Goal: Information Seeking & Learning: Learn about a topic

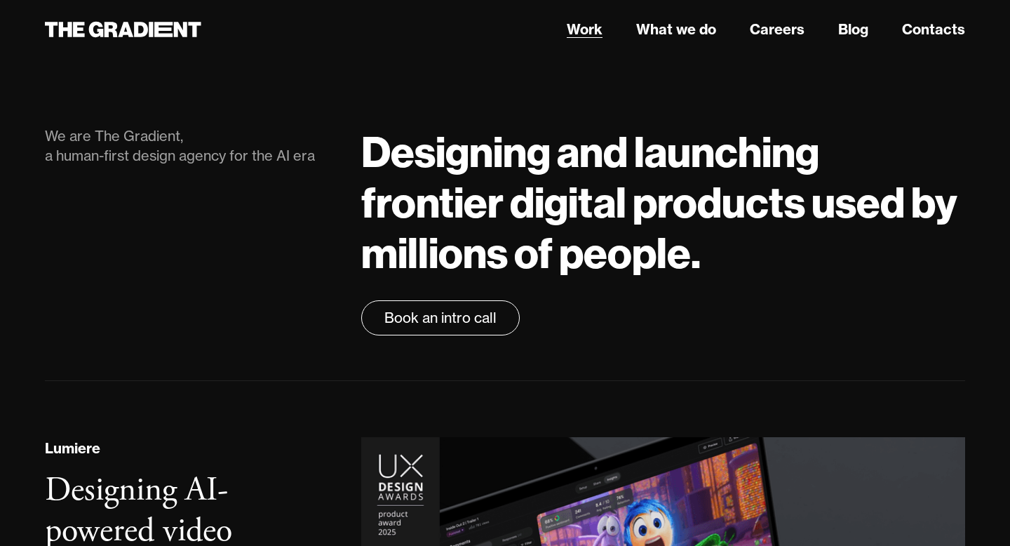
click at [574, 32] on link "Work" at bounding box center [585, 29] width 36 height 21
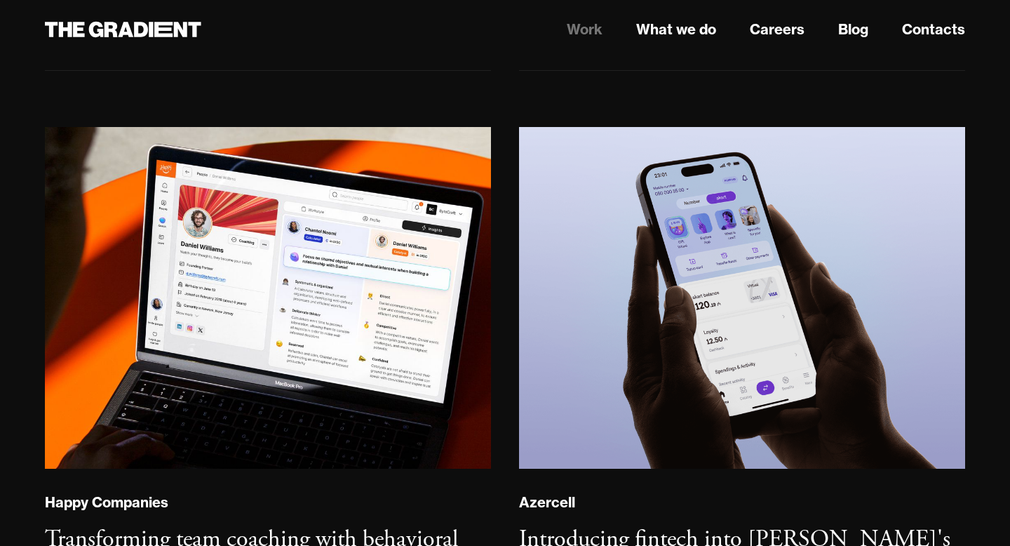
scroll to position [711, 0]
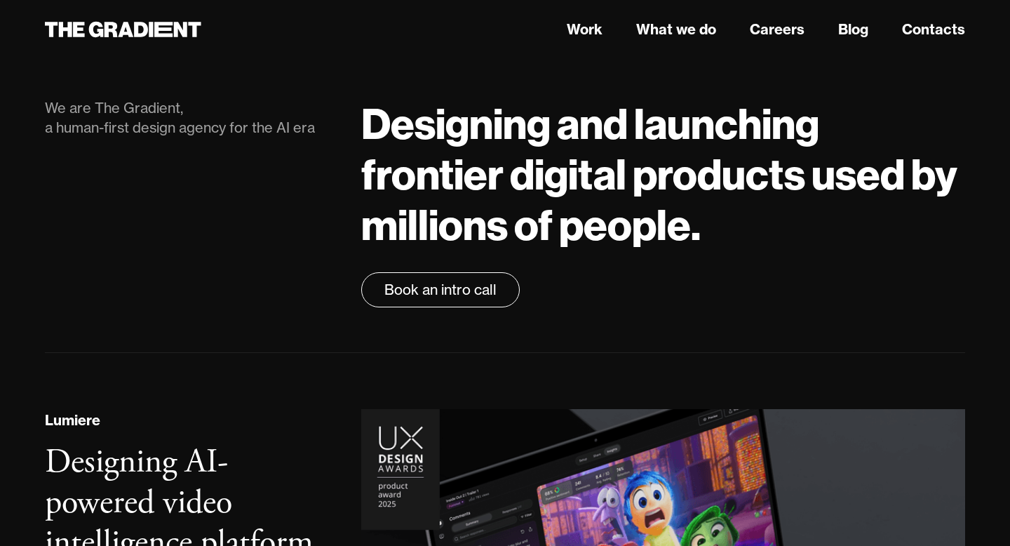
scroll to position [30, 0]
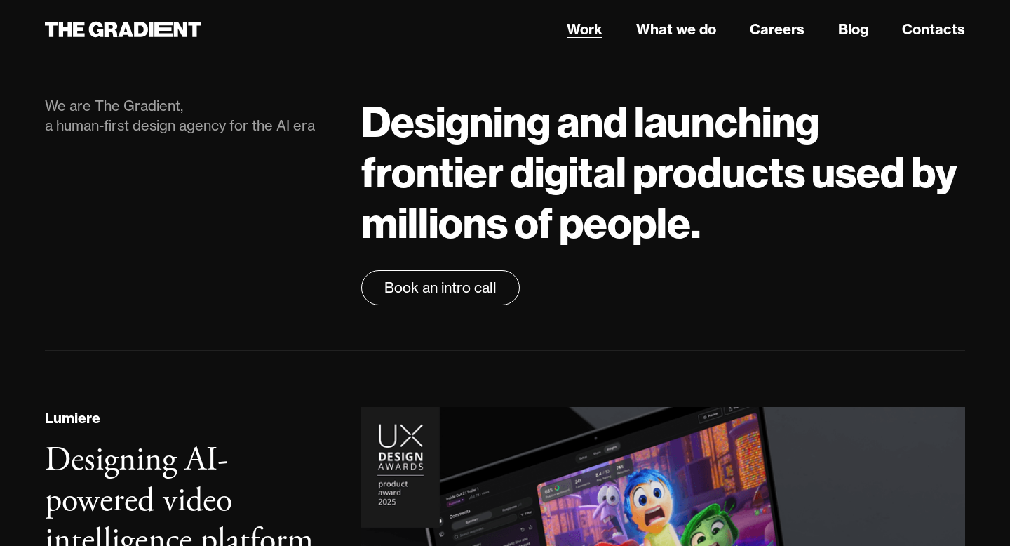
click at [584, 31] on link "Work" at bounding box center [585, 29] width 36 height 21
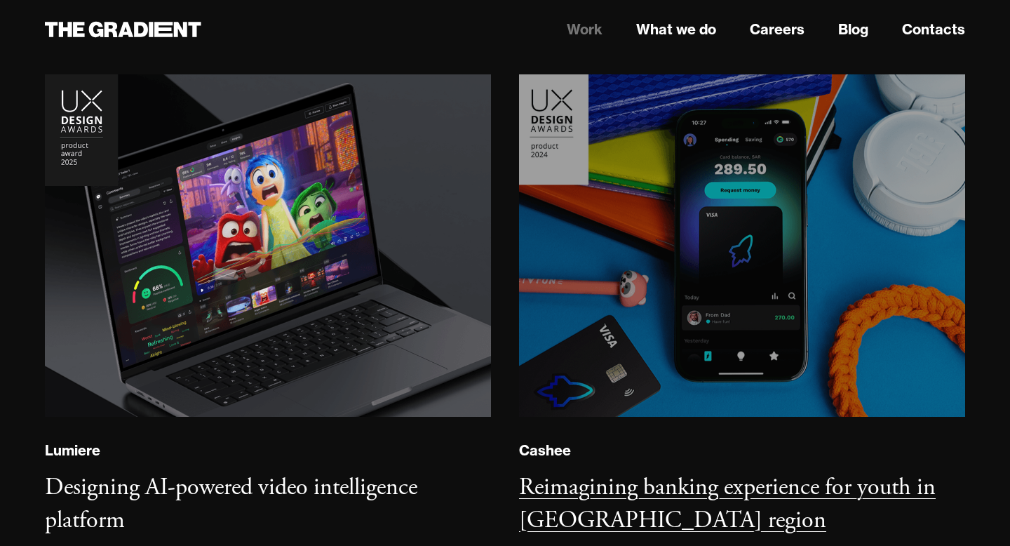
scroll to position [163, 0]
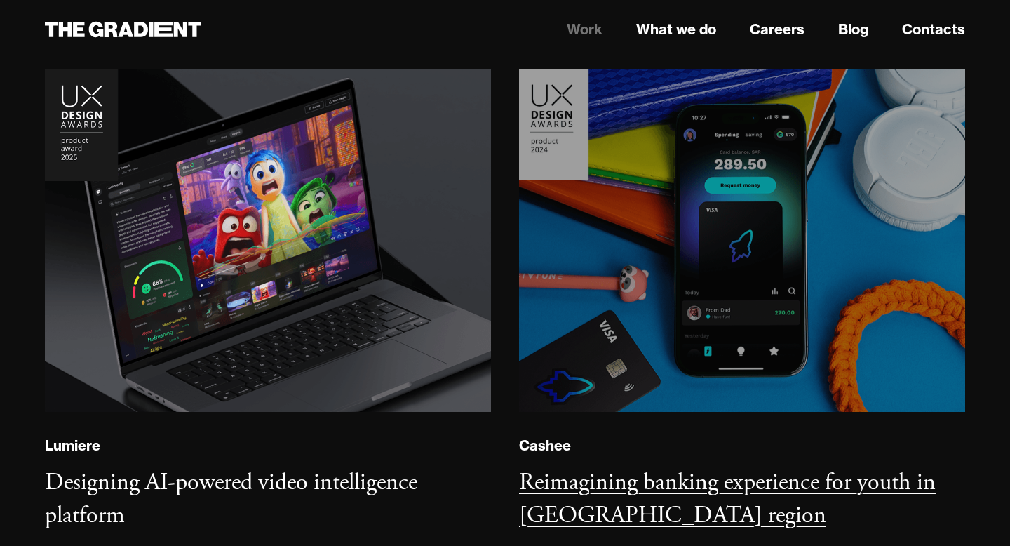
click at [572, 258] on img at bounding box center [742, 240] width 455 height 349
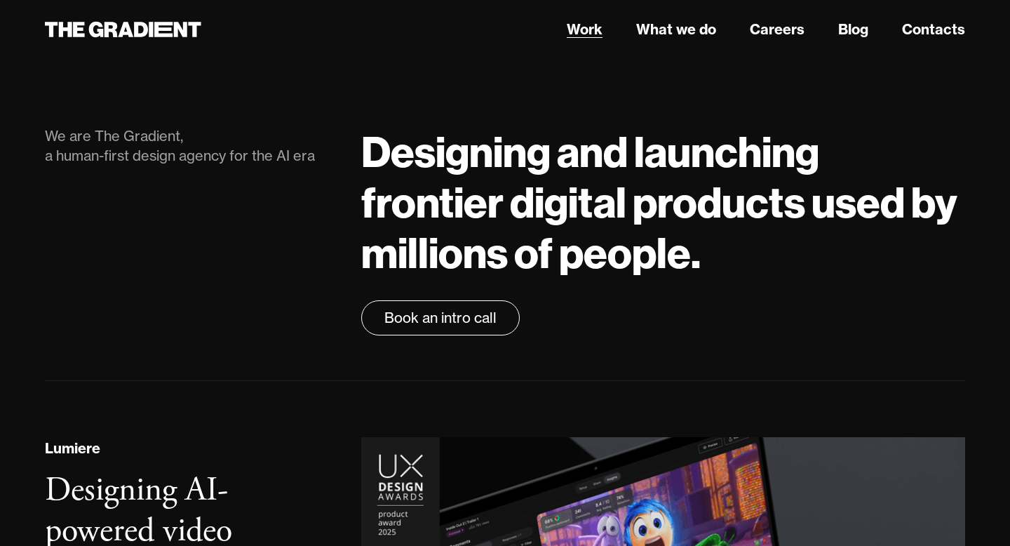
click at [600, 24] on link "Work" at bounding box center [585, 29] width 36 height 21
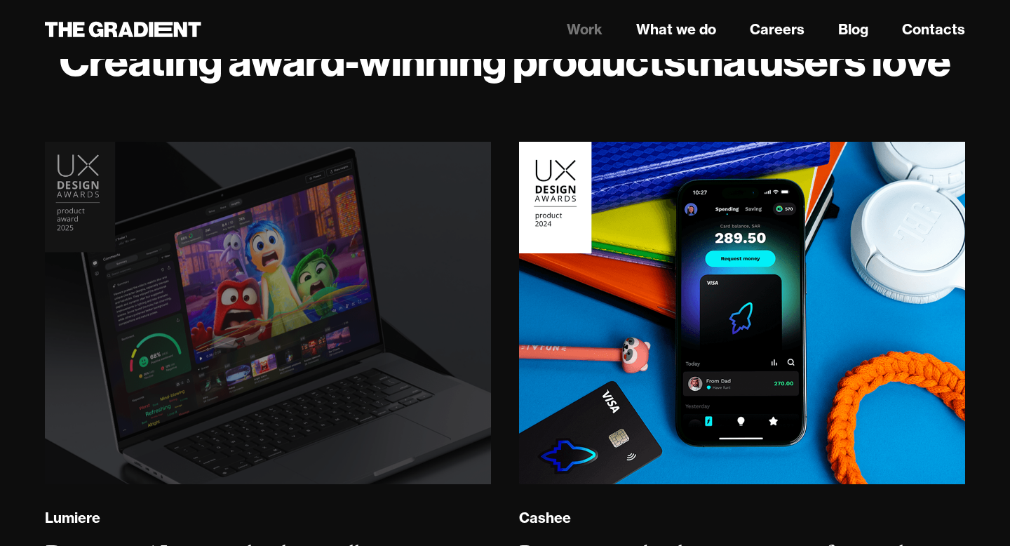
scroll to position [83, 0]
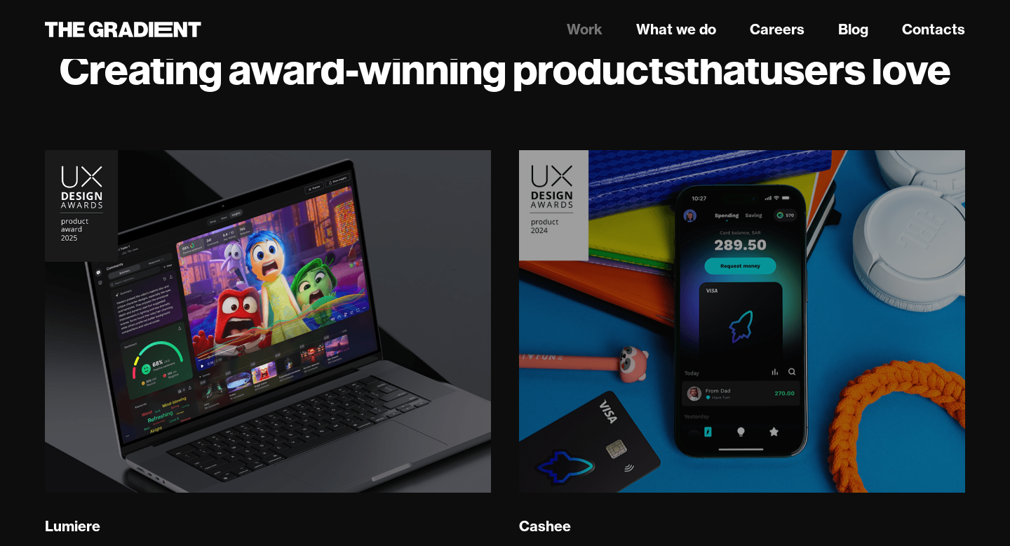
click at [631, 300] on img at bounding box center [742, 321] width 455 height 349
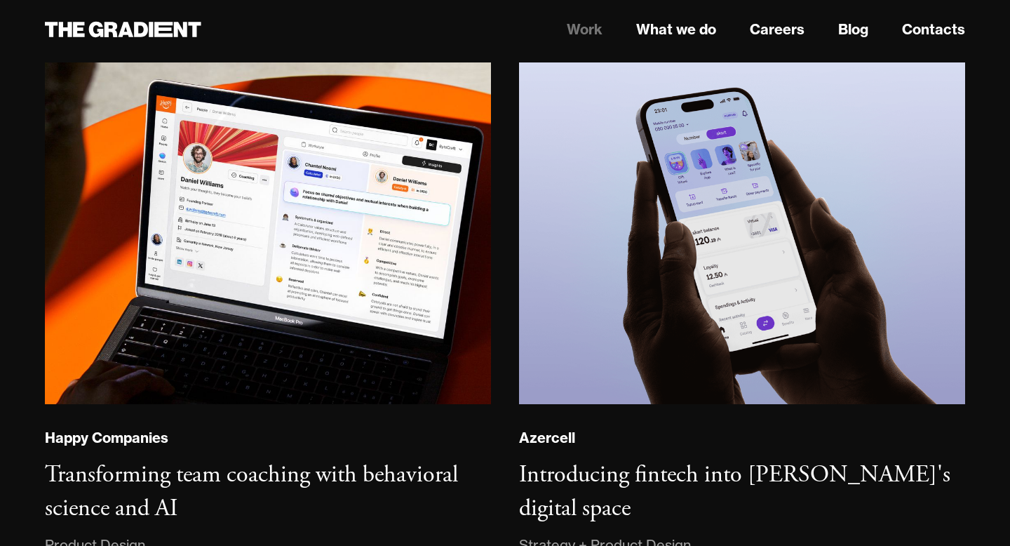
scroll to position [790, 0]
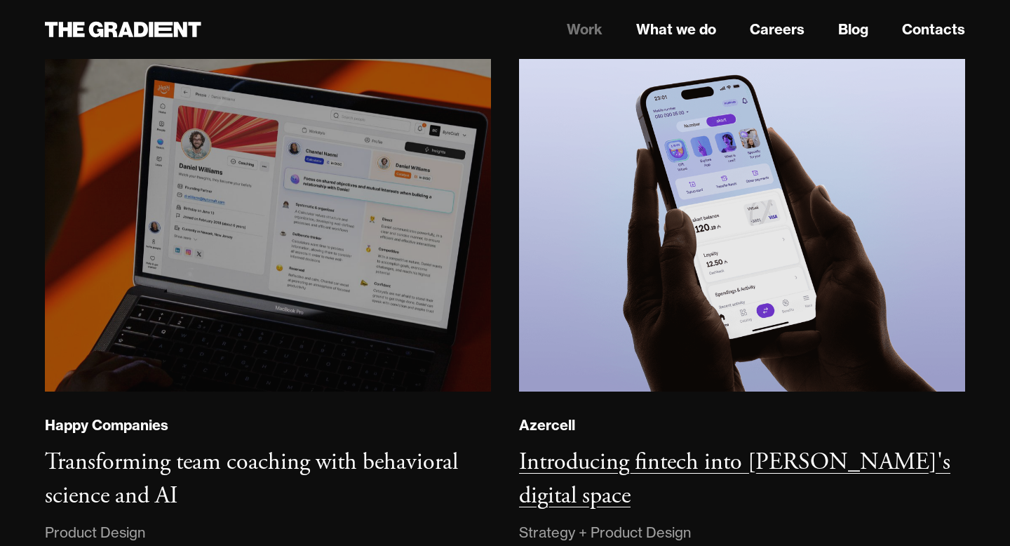
click at [631, 243] on img at bounding box center [742, 221] width 446 height 342
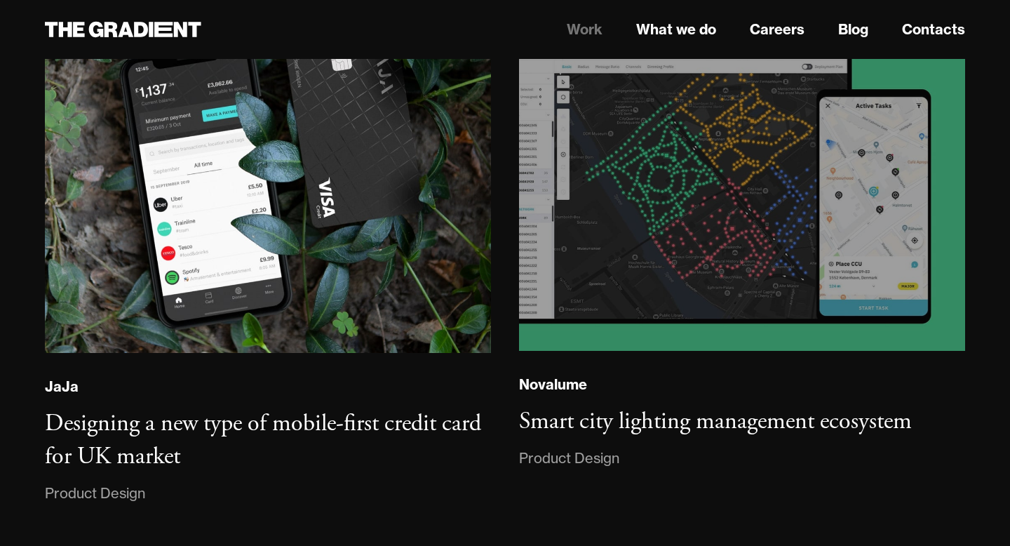
scroll to position [2650, 0]
